Goal: Transaction & Acquisition: Purchase product/service

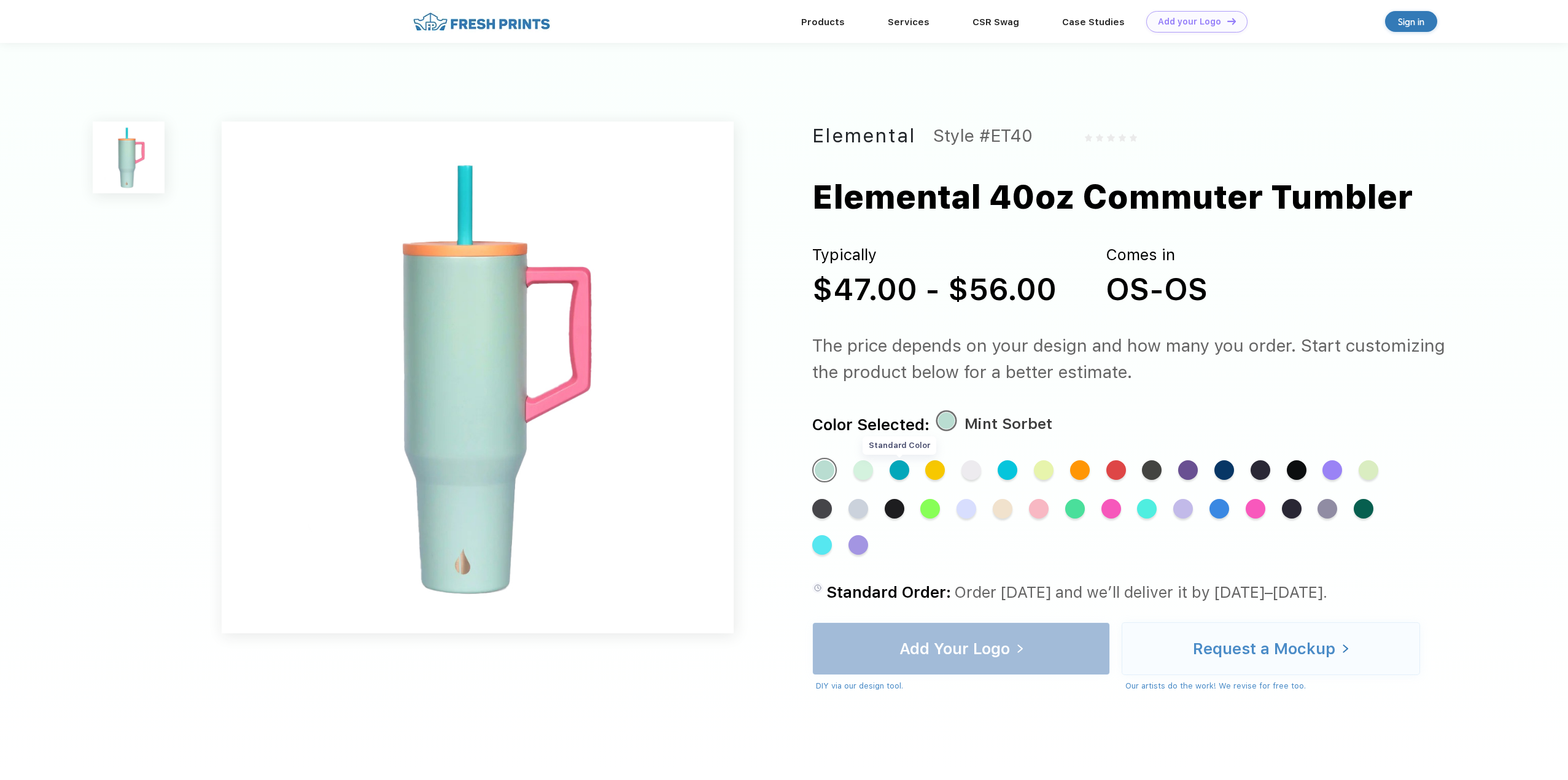
click at [900, 473] on div "Standard Color" at bounding box center [899, 470] width 20 height 20
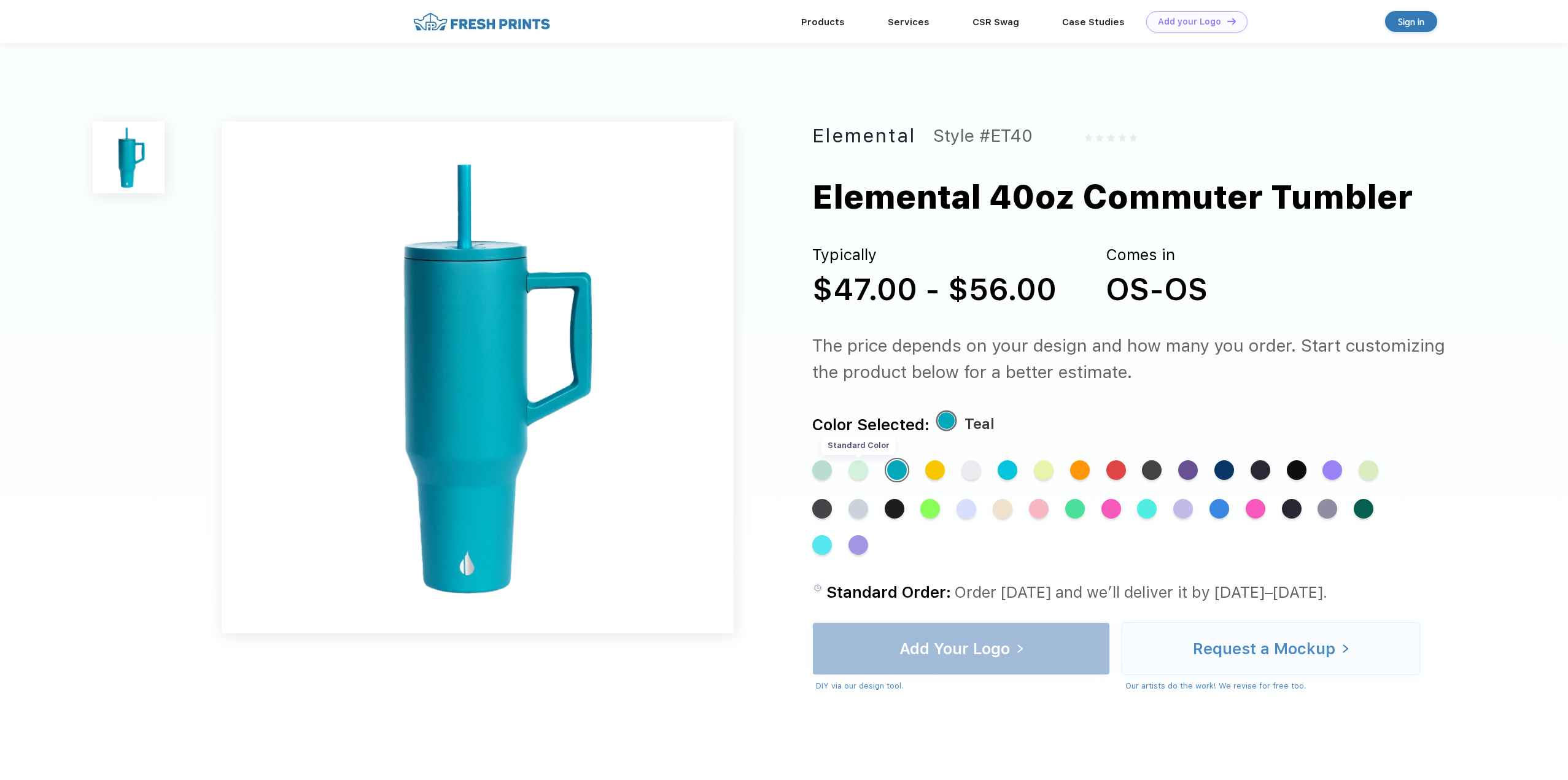
click at [861, 469] on div "Standard Color" at bounding box center [858, 470] width 20 height 20
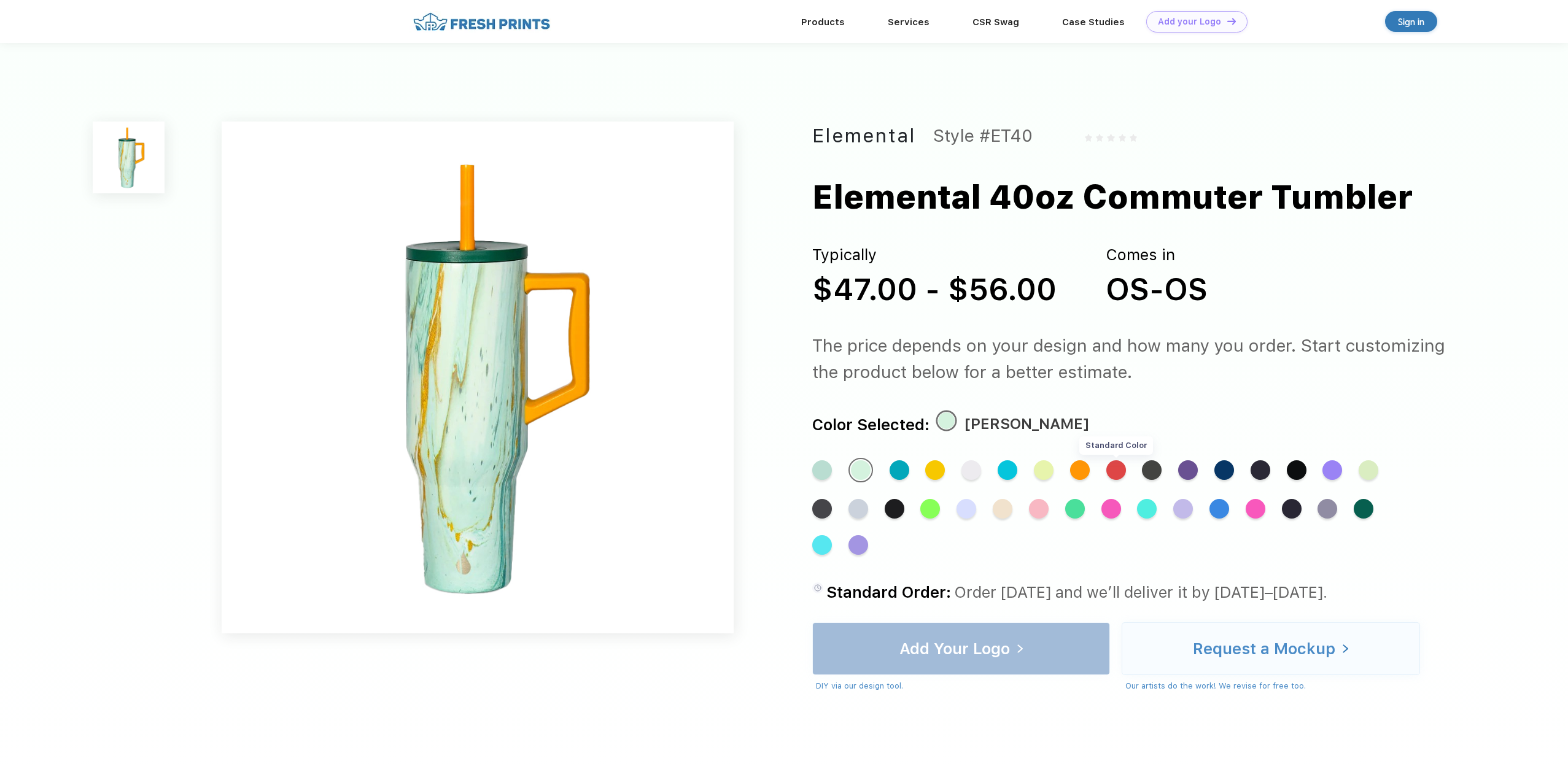
click at [1121, 469] on div "Standard Color" at bounding box center [1116, 470] width 20 height 20
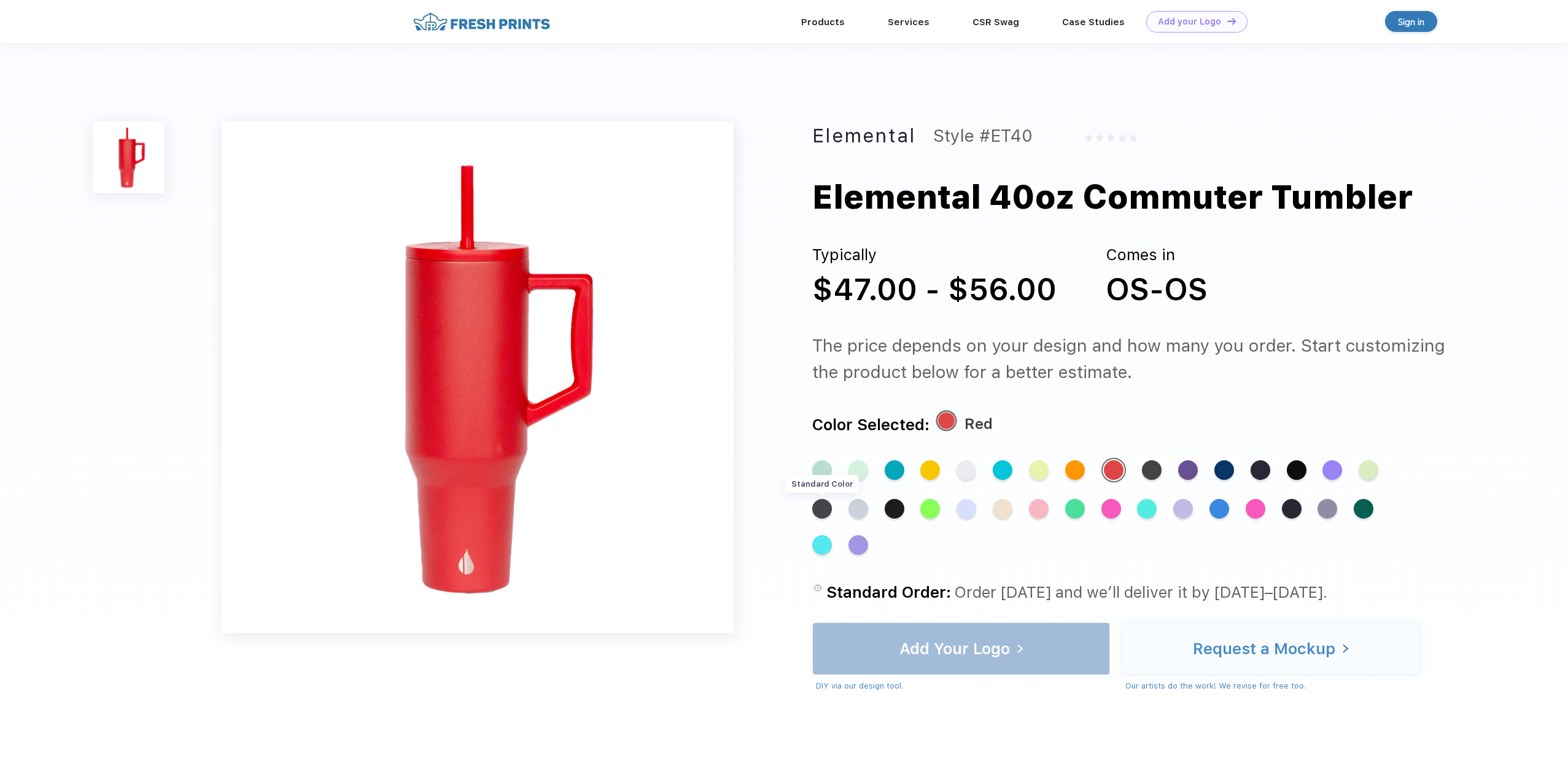
click at [823, 510] on div "Standard Color" at bounding box center [822, 509] width 20 height 20
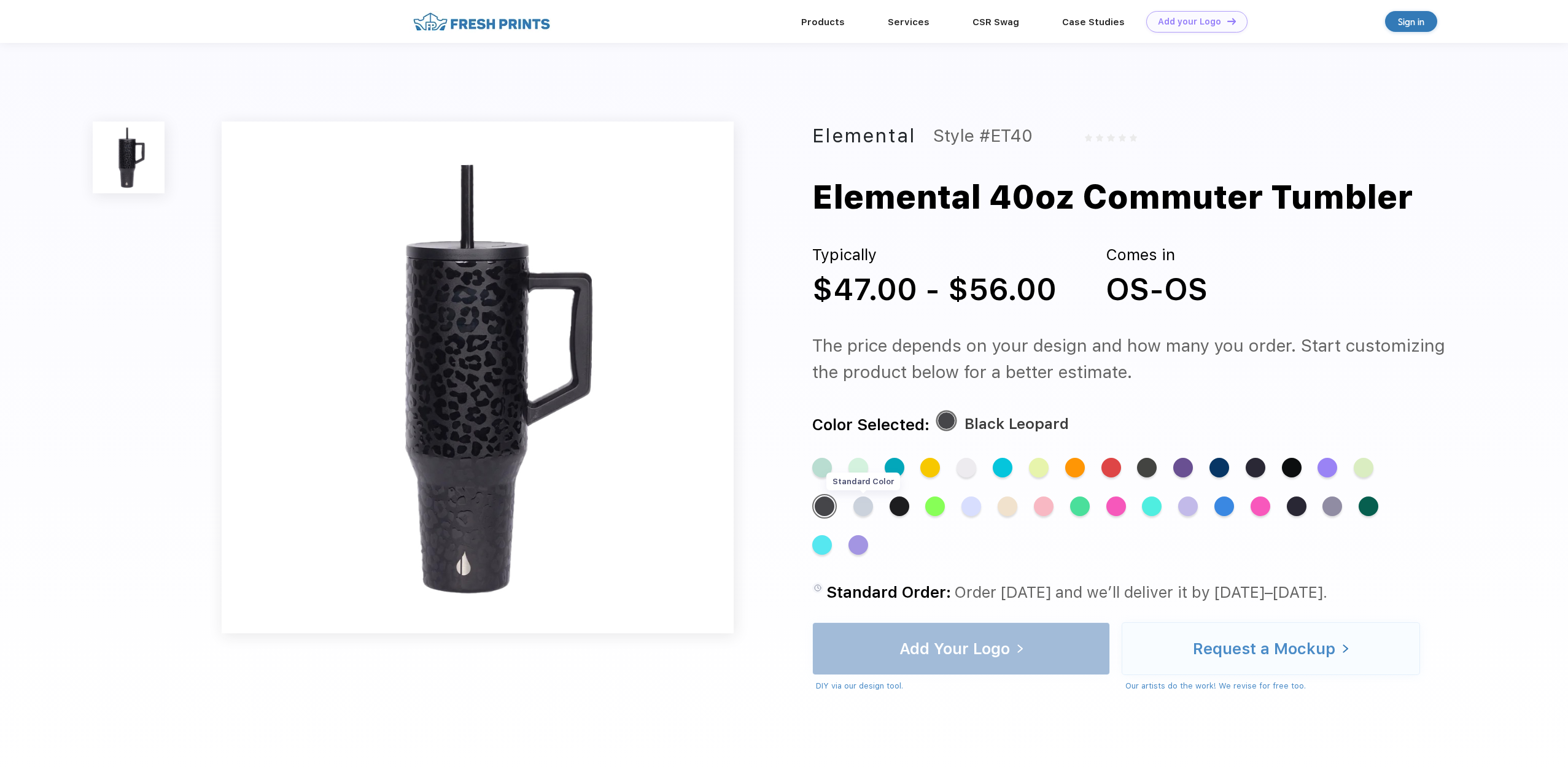
click at [865, 510] on div "Standard Color" at bounding box center [863, 506] width 20 height 20
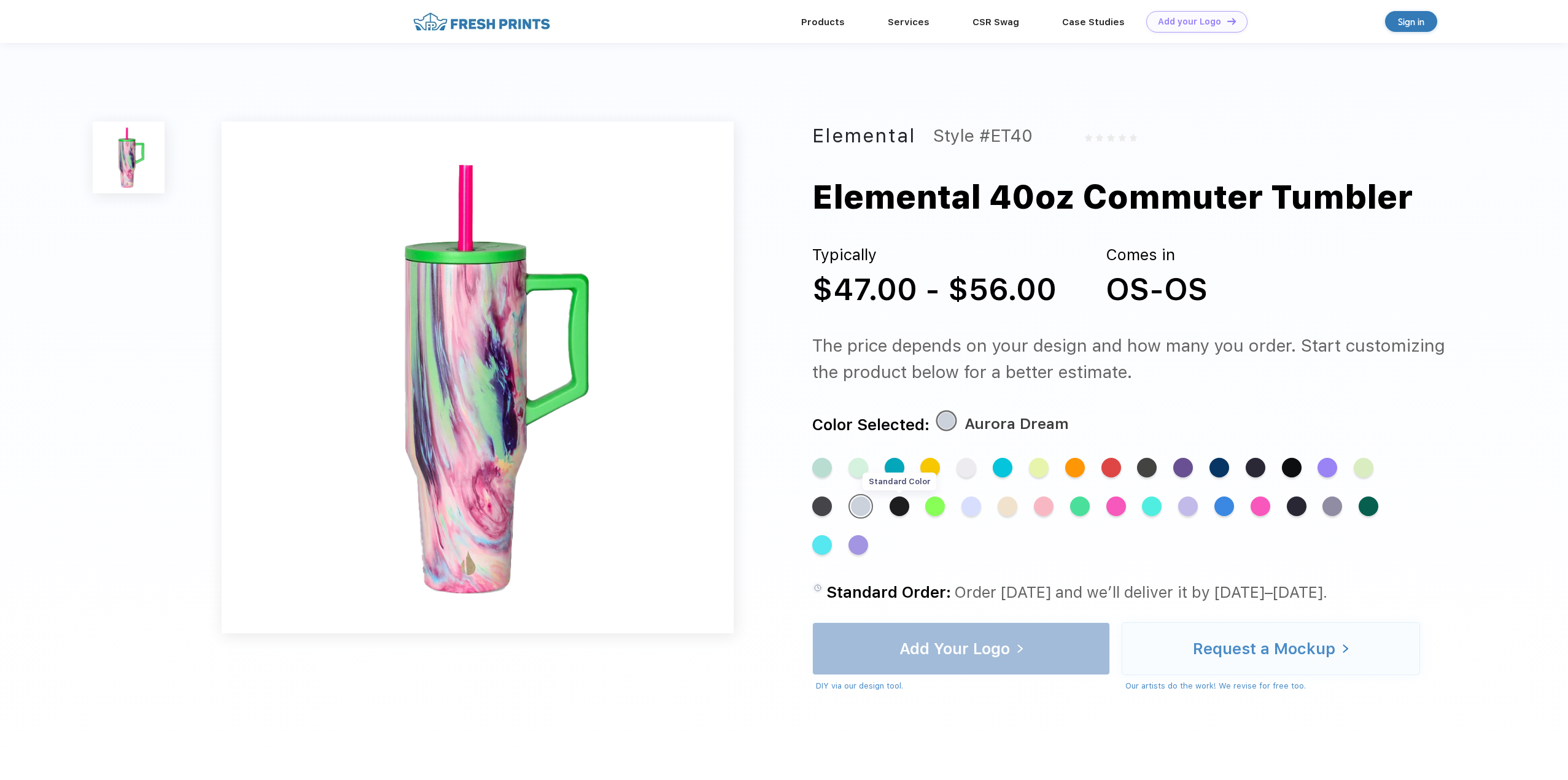
click at [900, 512] on div "Standard Color" at bounding box center [899, 506] width 20 height 20
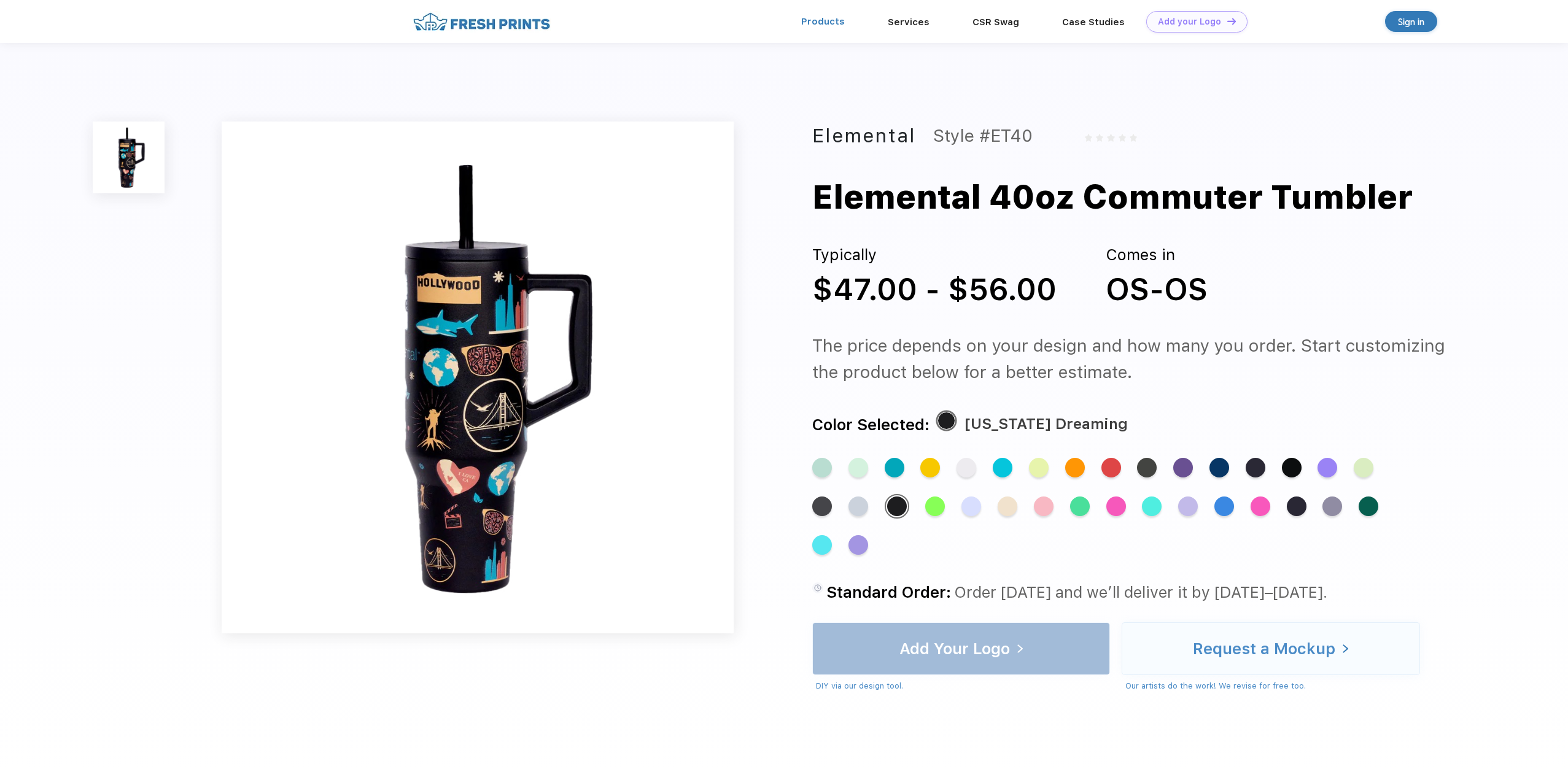
click at [831, 23] on link "Products" at bounding box center [823, 21] width 44 height 11
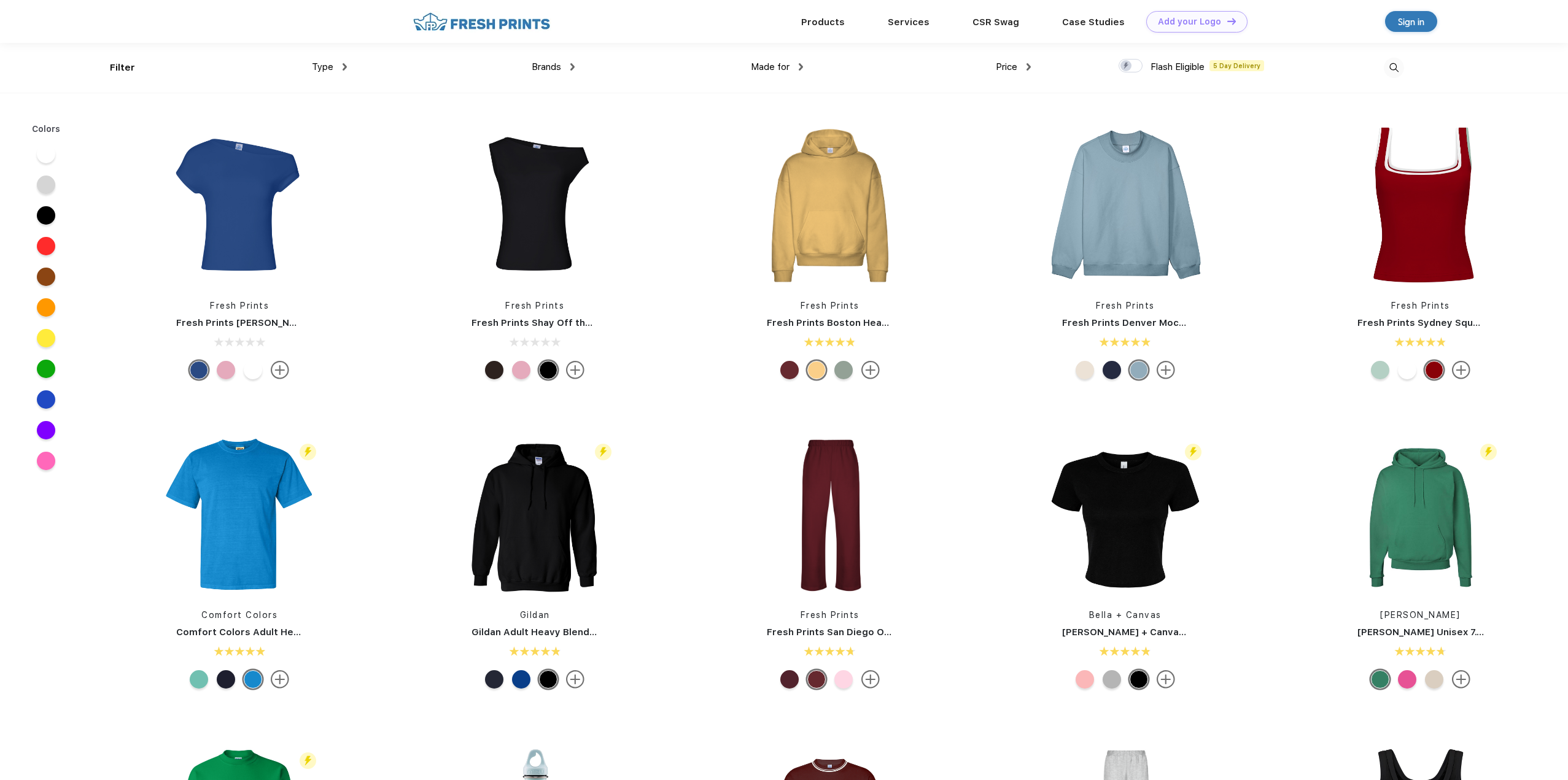
click at [767, 67] on span "Made for" at bounding box center [770, 66] width 39 height 11
click at [778, 67] on span "Made for" at bounding box center [770, 66] width 39 height 11
click at [787, 66] on span "Made for" at bounding box center [770, 66] width 39 height 11
click at [774, 68] on span "Made for" at bounding box center [770, 66] width 39 height 11
click at [824, 20] on link "Products" at bounding box center [823, 21] width 44 height 11
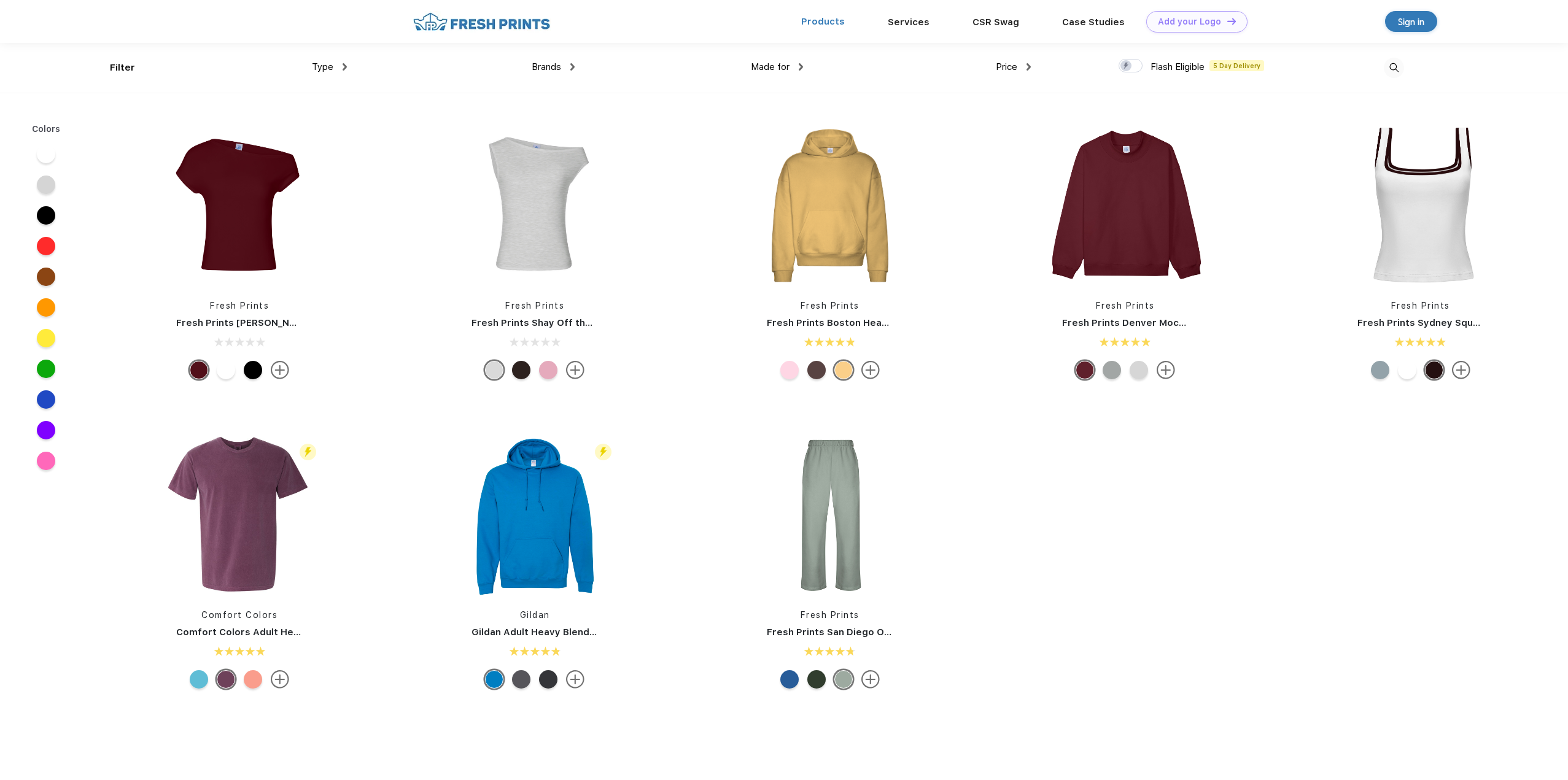
scroll to position [1, 0]
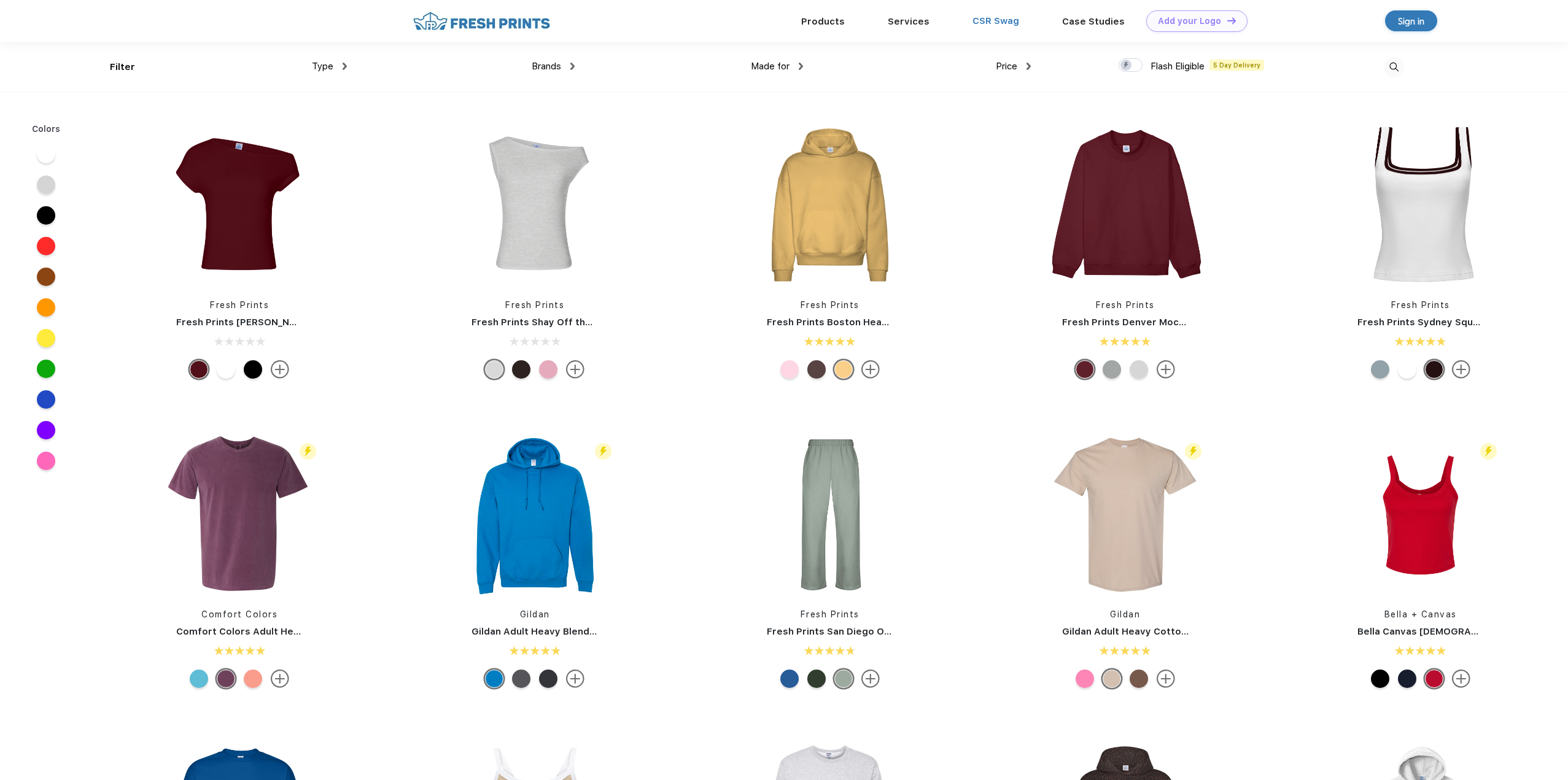
click at [999, 20] on link "CSR Swag" at bounding box center [996, 21] width 46 height 11
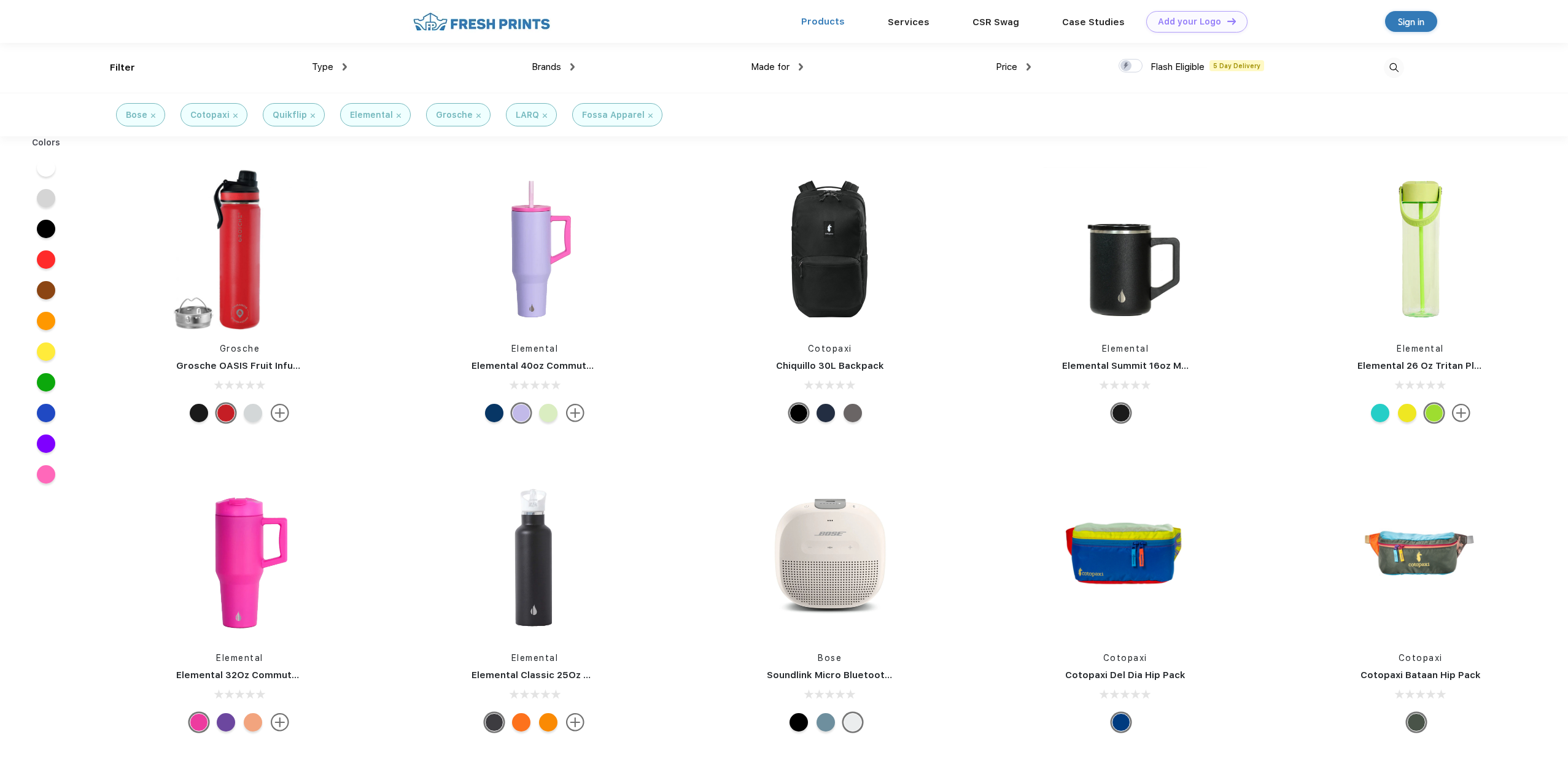
click at [818, 20] on link "Products" at bounding box center [823, 21] width 44 height 11
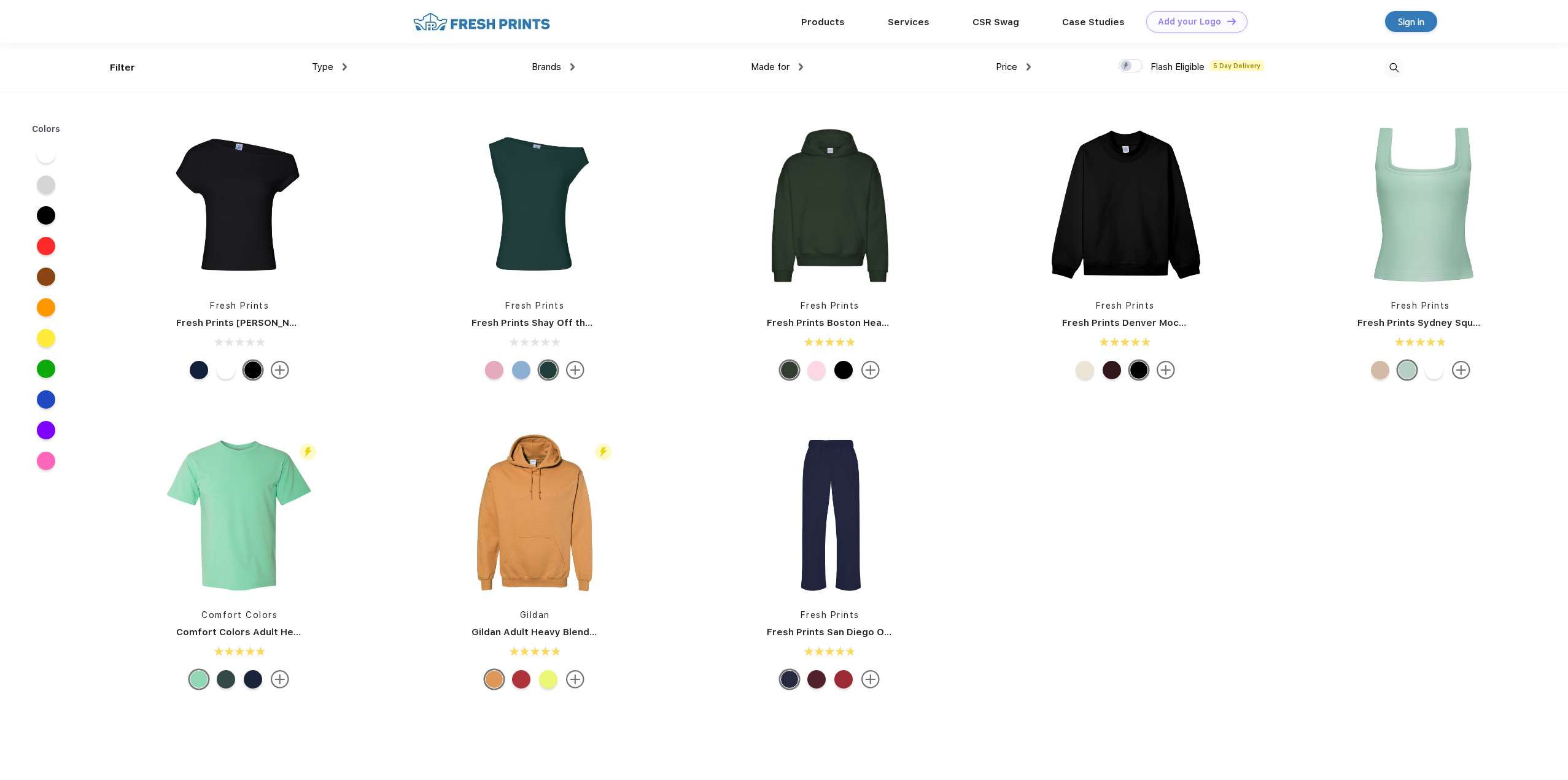
scroll to position [1, 0]
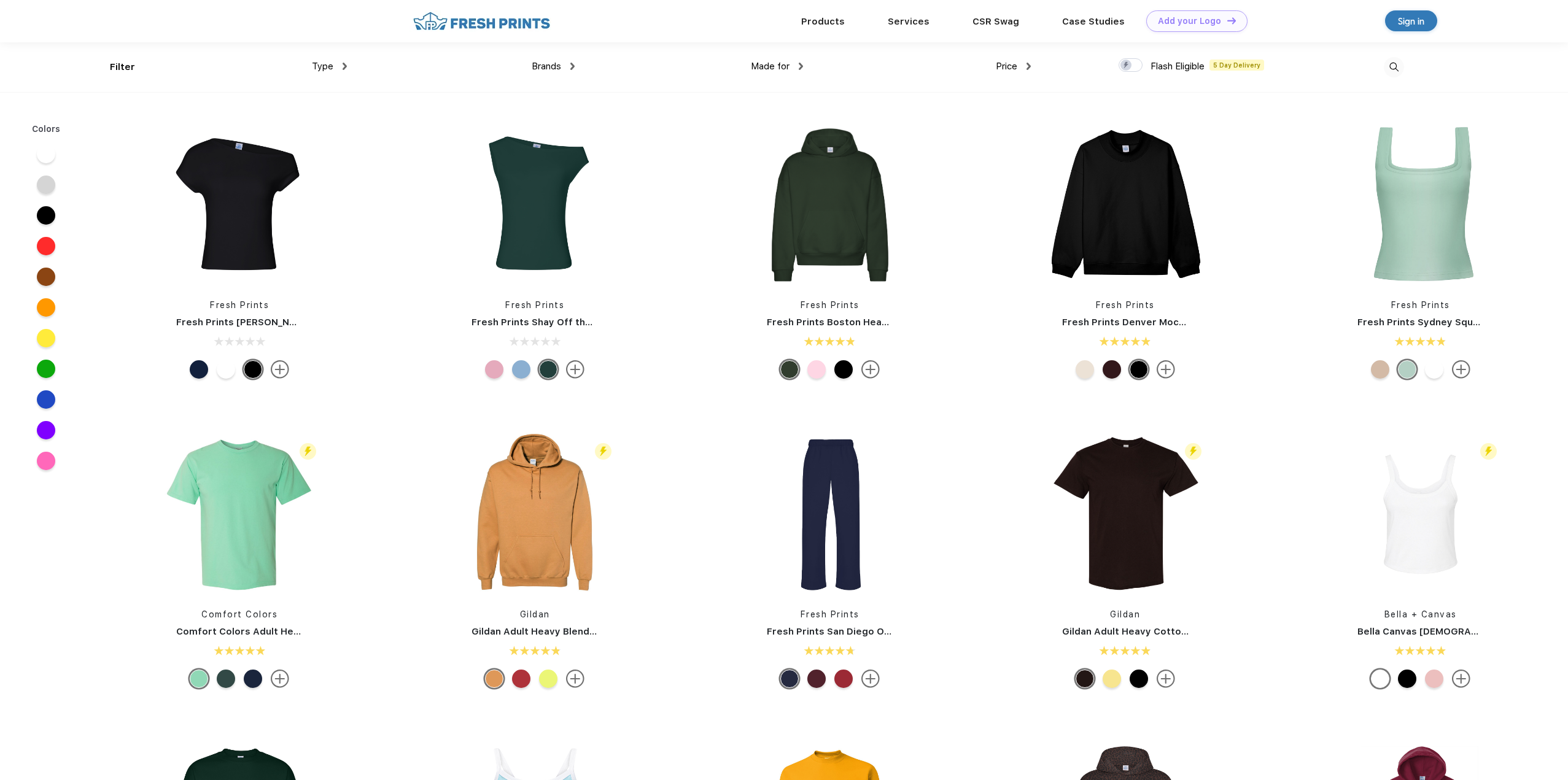
click at [117, 67] on div "Filter" at bounding box center [122, 67] width 25 height 14
click at [554, 64] on span "Brands" at bounding box center [546, 66] width 30 height 11
click at [774, 63] on span "Made for" at bounding box center [770, 66] width 39 height 11
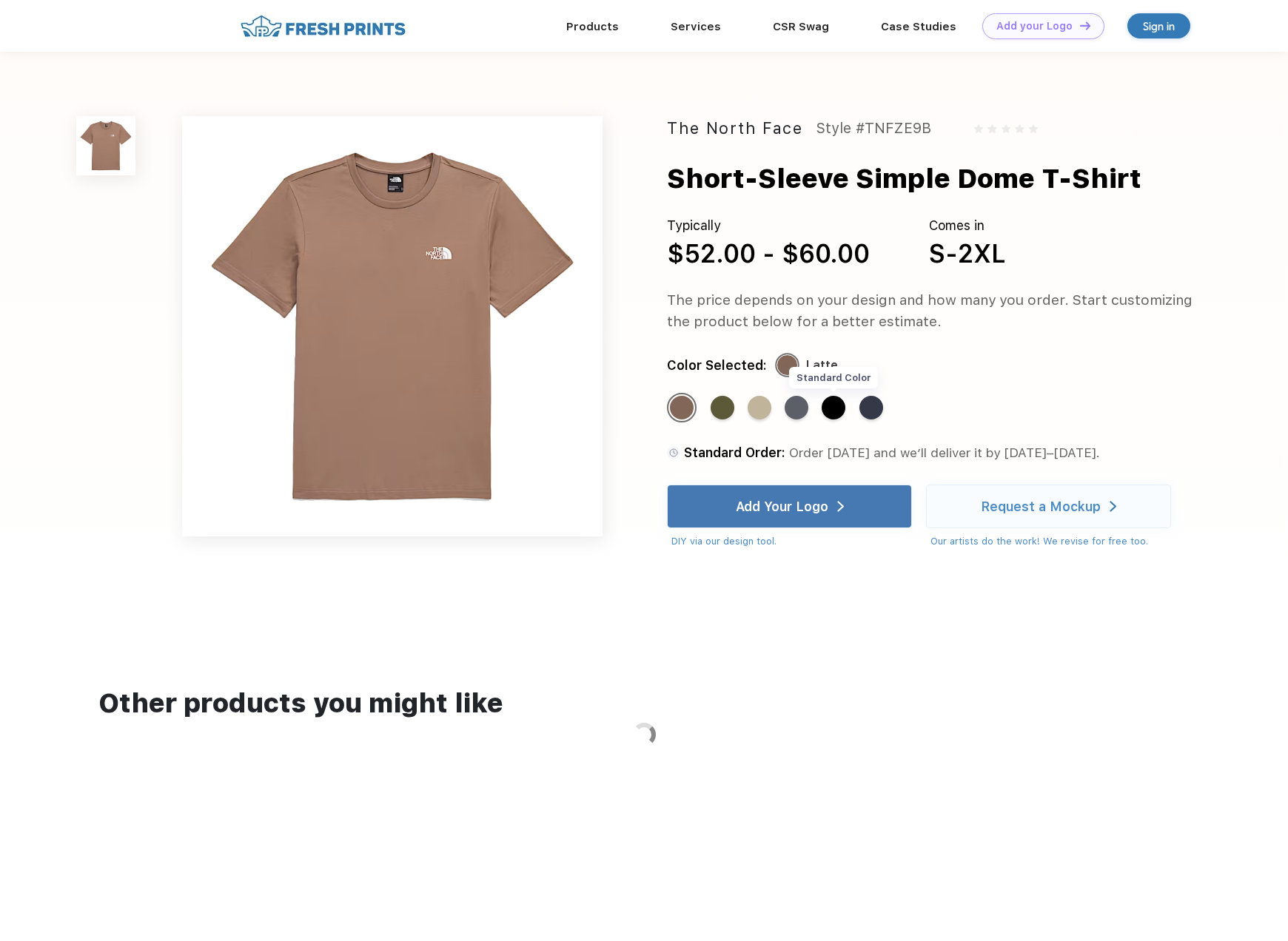
click at [833, 401] on div "Standard Color" at bounding box center [833, 407] width 24 height 24
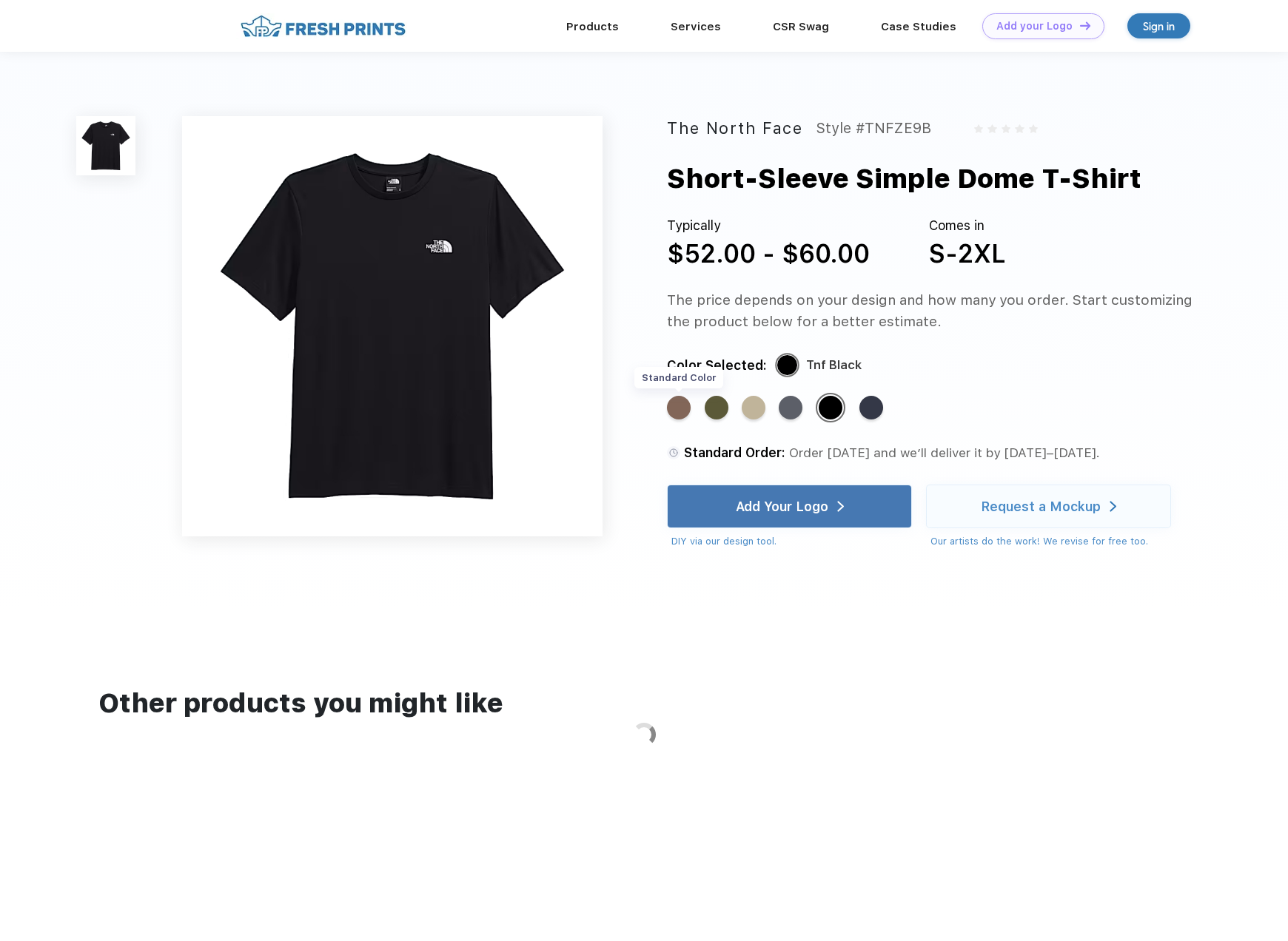
click at [681, 406] on div "Standard Color" at bounding box center [679, 407] width 24 height 24
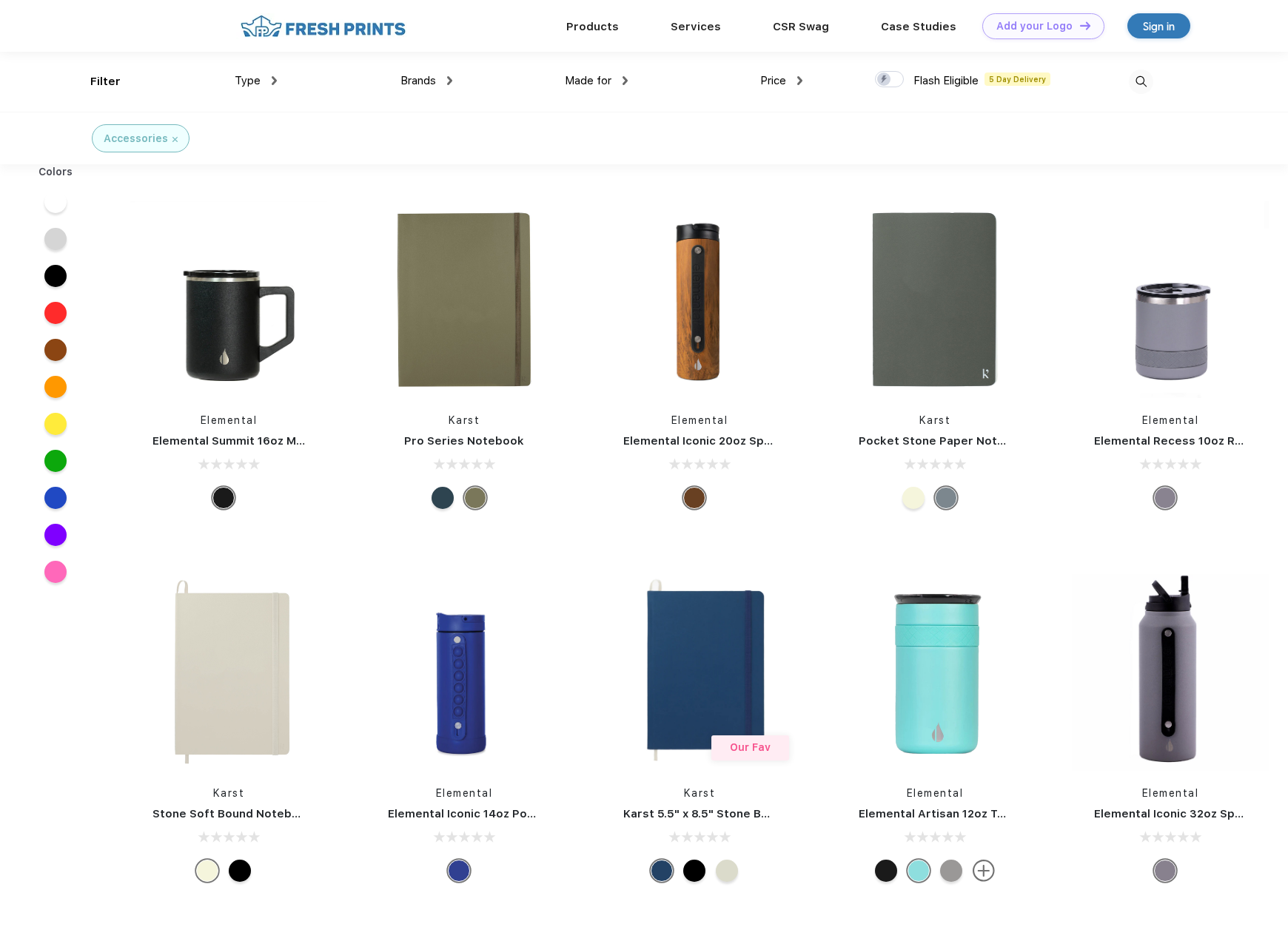
click at [445, 500] on div at bounding box center [442, 498] width 23 height 22
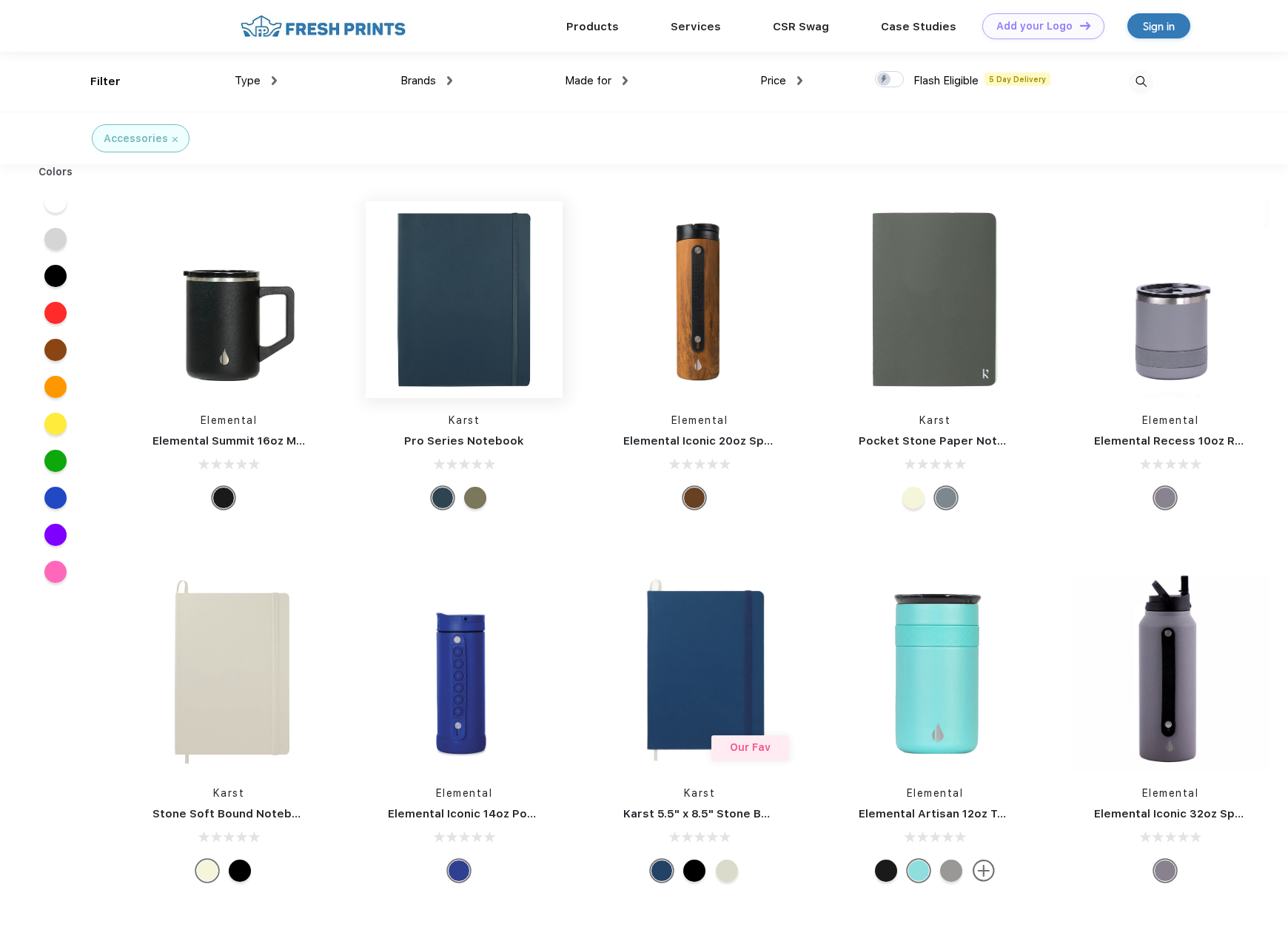
click at [481, 337] on img at bounding box center [464, 299] width 197 height 197
